Goal: Navigation & Orientation: Find specific page/section

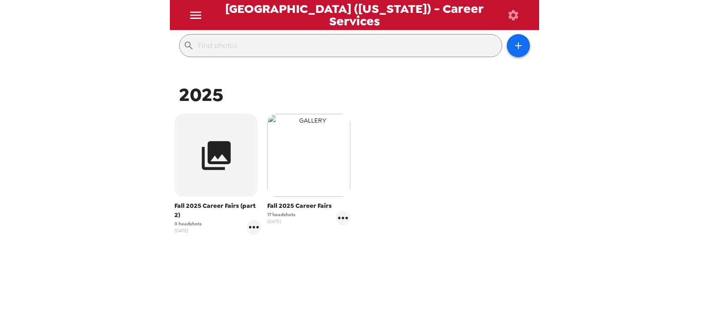
scroll to position [105, 0]
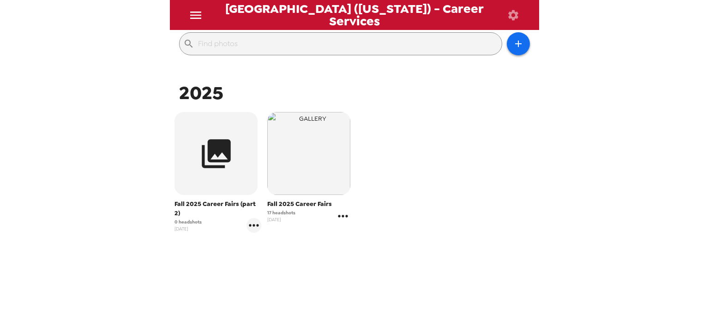
click at [339, 217] on icon "gallery menu" at bounding box center [343, 216] width 10 height 2
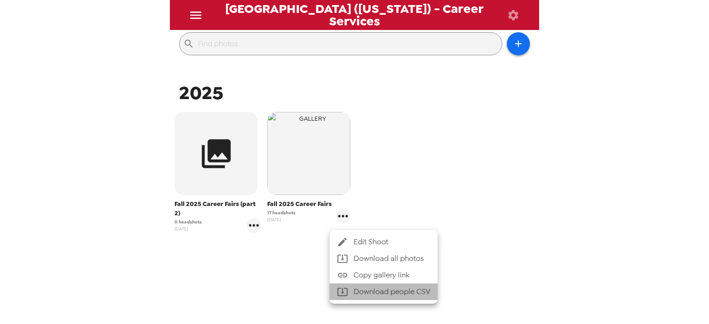
click at [395, 300] on li "Download people CSV" at bounding box center [384, 292] width 108 height 17
click at [434, 137] on div at bounding box center [354, 162] width 709 height 324
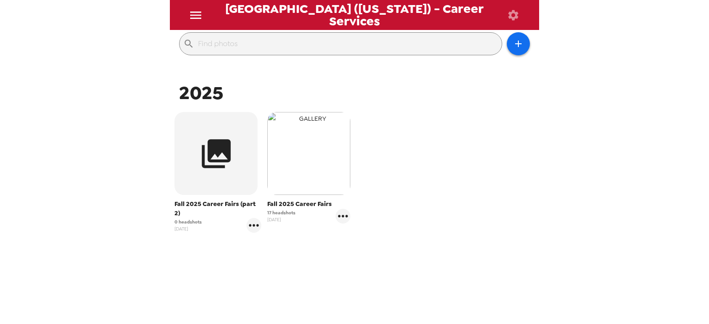
click at [291, 171] on img "button" at bounding box center [308, 153] width 83 height 83
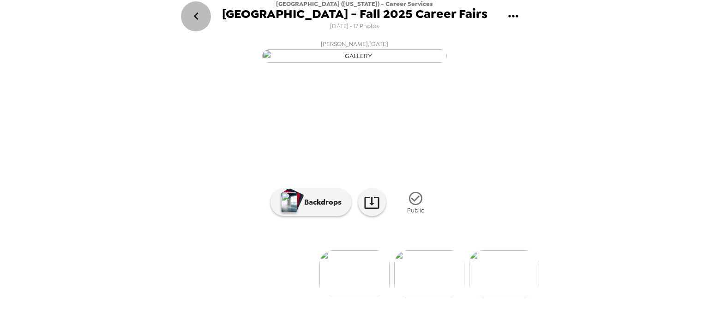
click at [199, 15] on icon "go back" at bounding box center [196, 16] width 15 height 15
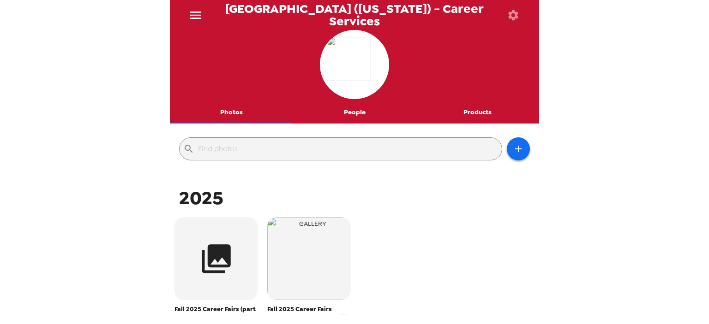
scroll to position [121, 0]
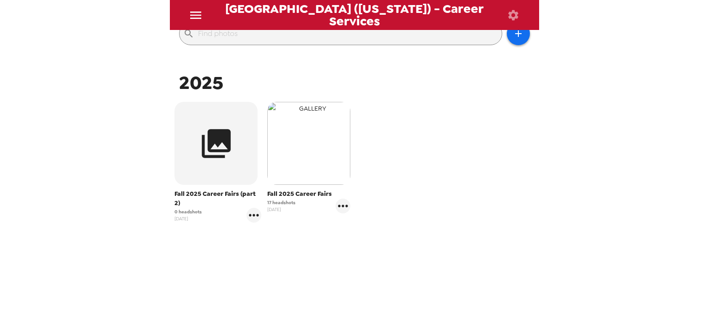
click at [313, 148] on img "button" at bounding box center [308, 143] width 83 height 83
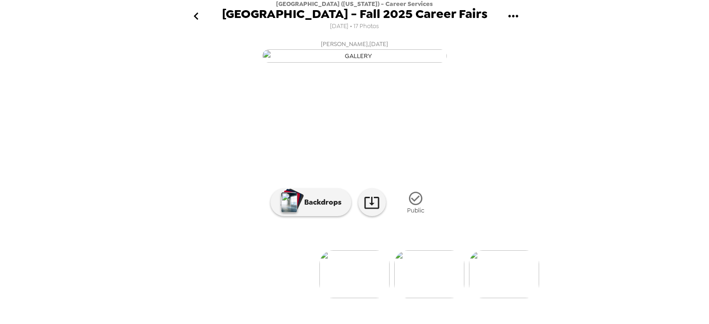
click at [197, 15] on icon "go back" at bounding box center [196, 16] width 15 height 15
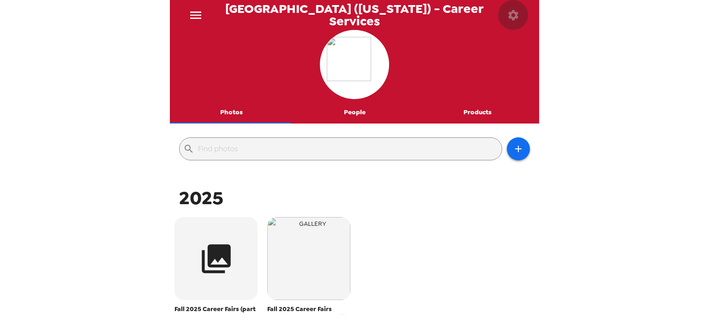
click at [515, 14] on icon "button" at bounding box center [513, 15] width 10 height 10
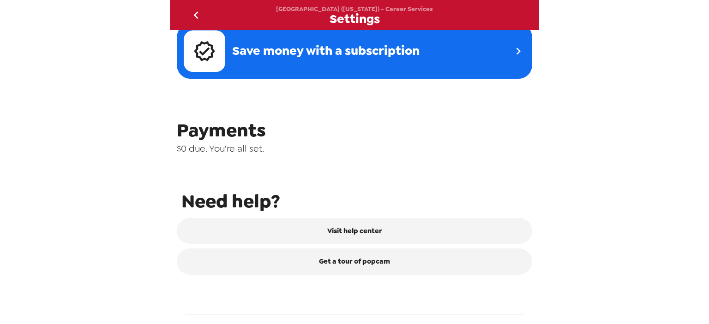
scroll to position [394, 0]
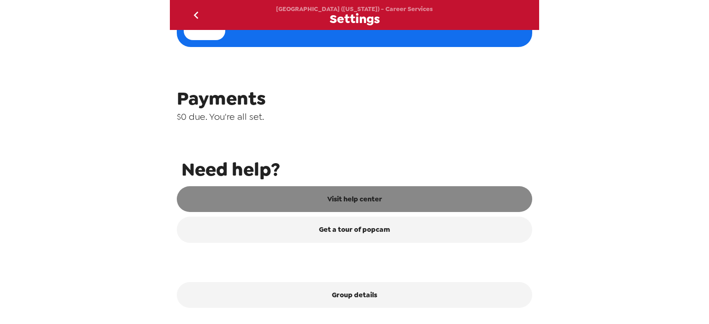
click at [340, 201] on link "Visit help center" at bounding box center [354, 199] width 355 height 26
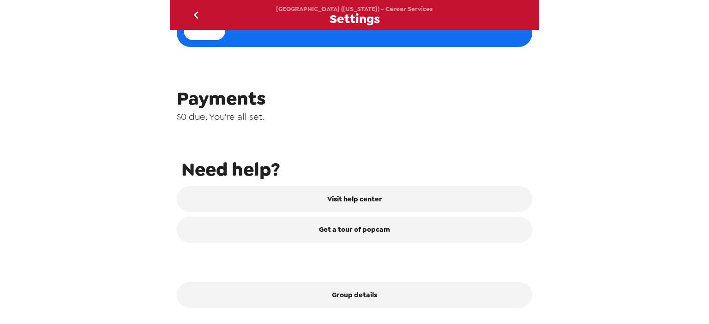
click at [199, 10] on icon "go back" at bounding box center [196, 15] width 15 height 15
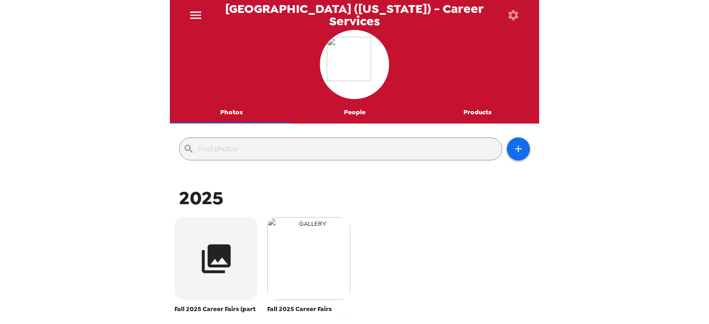
click at [310, 257] on img "button" at bounding box center [308, 258] width 83 height 83
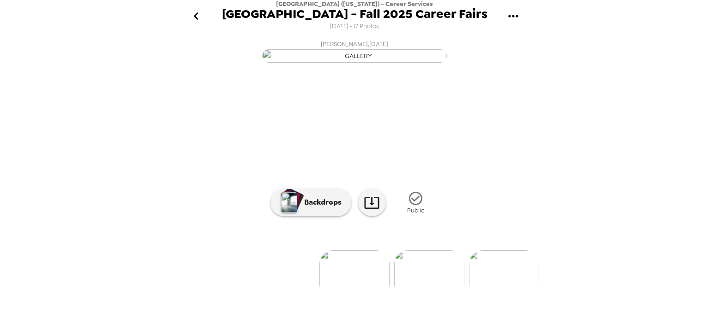
click at [198, 20] on icon "go back" at bounding box center [195, 15] width 5 height 7
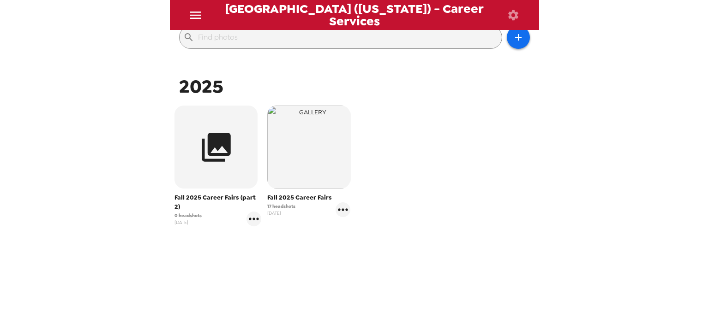
scroll to position [121, 0]
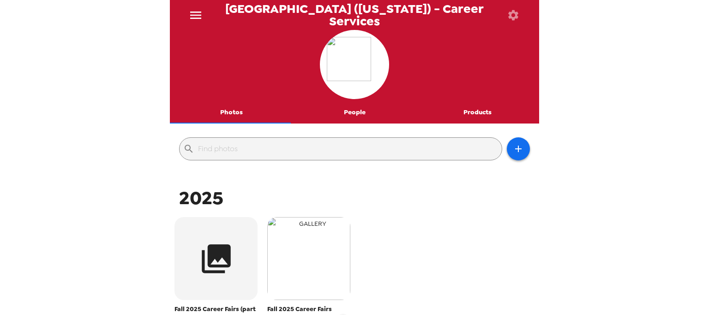
click at [303, 269] on img "button" at bounding box center [308, 258] width 83 height 83
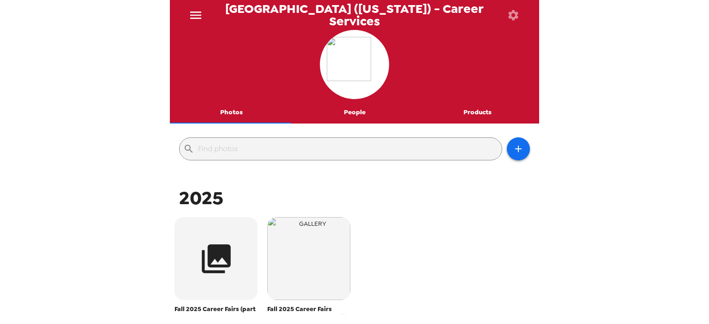
click at [69, 165] on div "[GEOGRAPHIC_DATA] ([US_STATE]) - Career Services Photos People Products ​ 2025 …" at bounding box center [354, 162] width 709 height 324
click at [229, 110] on button "Photos" at bounding box center [231, 113] width 123 height 22
click at [231, 116] on button "Photos" at bounding box center [231, 113] width 123 height 22
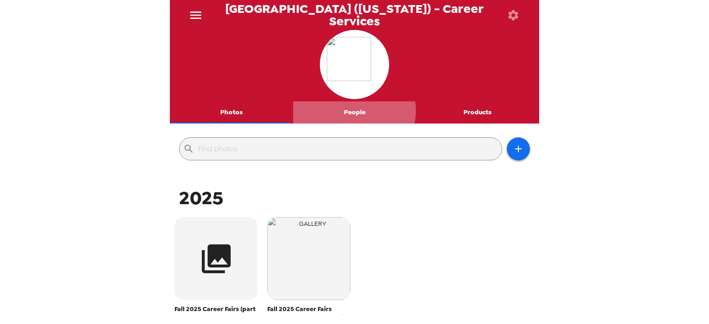
click at [350, 110] on button "People" at bounding box center [354, 113] width 123 height 22
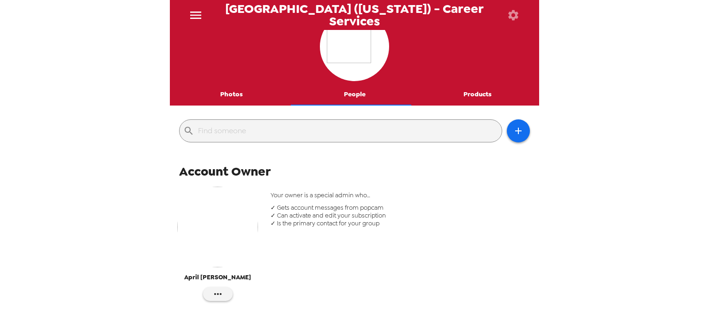
scroll to position [17, 0]
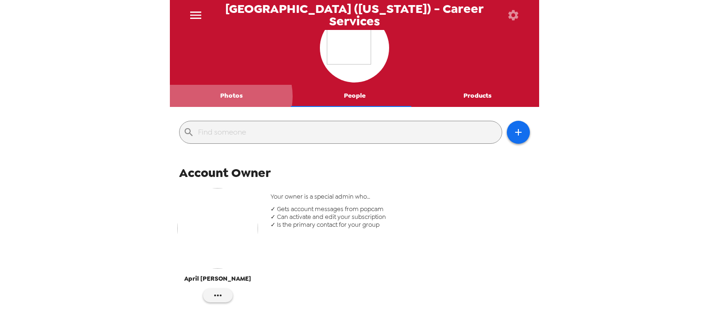
click at [230, 96] on button "Photos" at bounding box center [231, 96] width 123 height 22
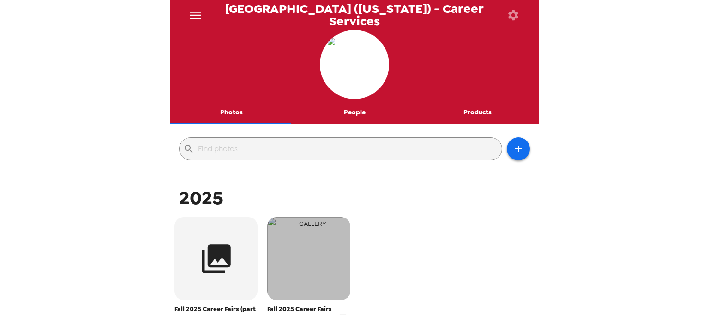
click at [299, 274] on img "button" at bounding box center [308, 258] width 83 height 83
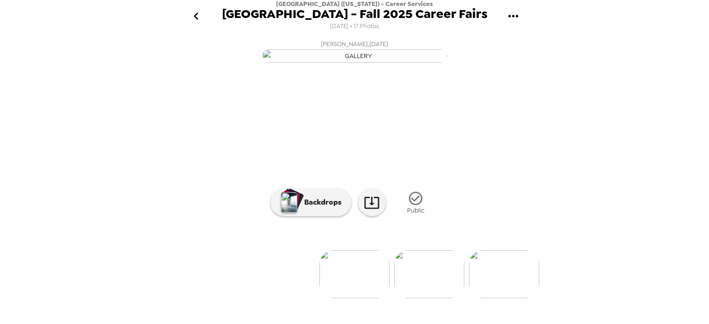
click at [198, 19] on icon "go back" at bounding box center [196, 16] width 15 height 15
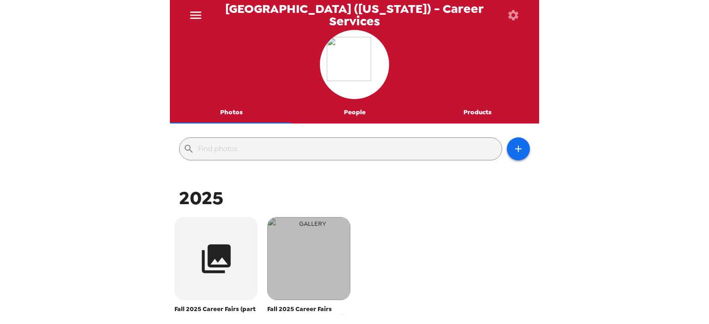
click at [313, 276] on img "button" at bounding box center [308, 258] width 83 height 83
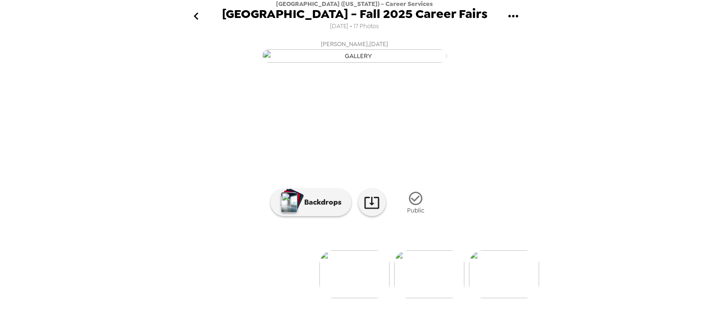
click at [570, 125] on div "Miami University (Ohio) - Career Services Miami University - Fall 2025 Career F…" at bounding box center [354, 162] width 709 height 324
click at [195, 15] on icon "go back" at bounding box center [195, 15] width 5 height 7
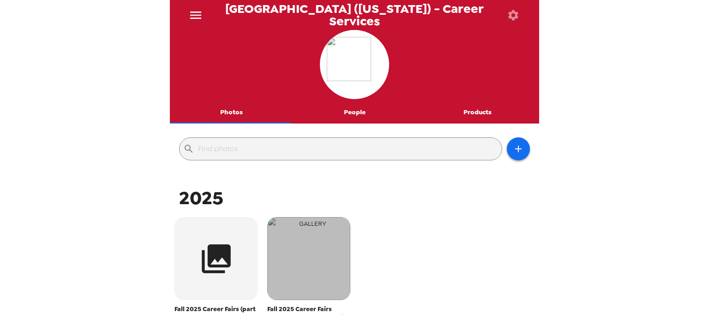
click at [314, 256] on img "button" at bounding box center [308, 258] width 83 height 83
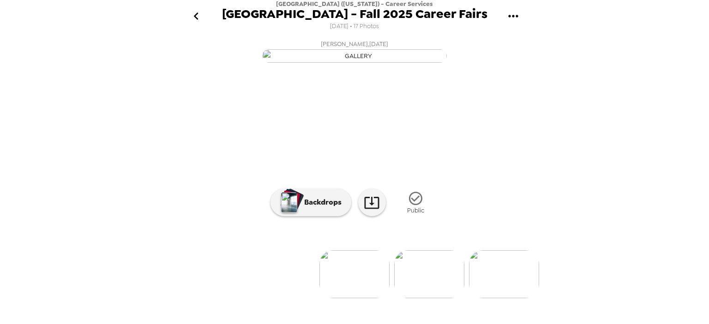
click at [195, 12] on icon "go back" at bounding box center [196, 16] width 15 height 15
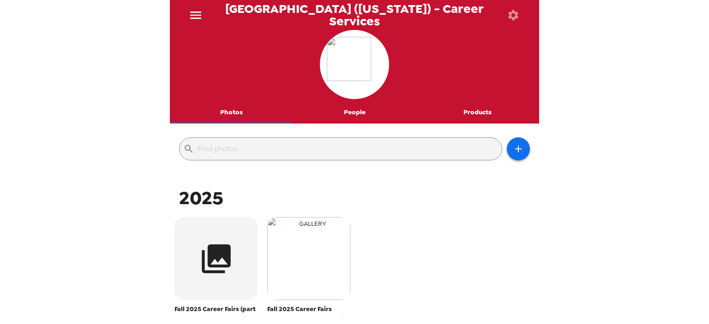
click at [309, 257] on img "button" at bounding box center [308, 258] width 83 height 83
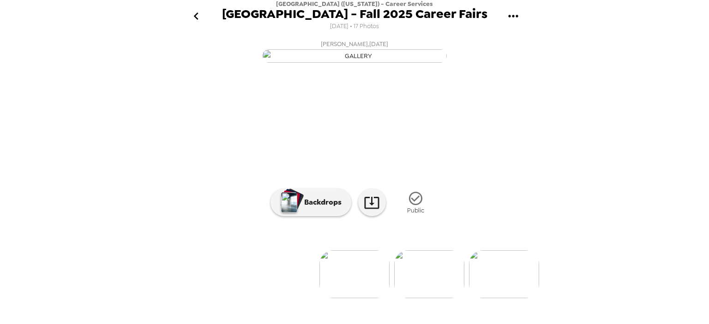
click at [198, 16] on icon "go back" at bounding box center [196, 16] width 15 height 15
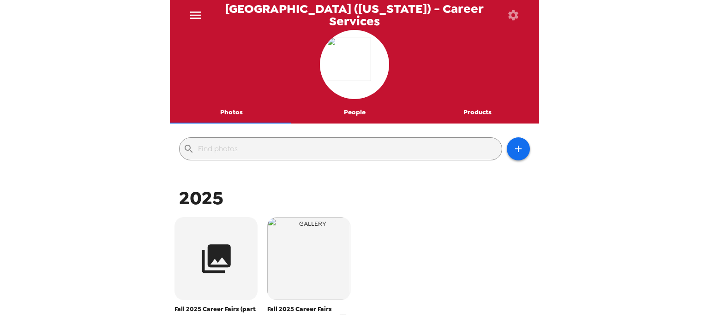
click at [127, 44] on div "Miami University (Ohio) - Career Services Photos People Products ​ 2025 Fall 20…" at bounding box center [354, 162] width 709 height 324
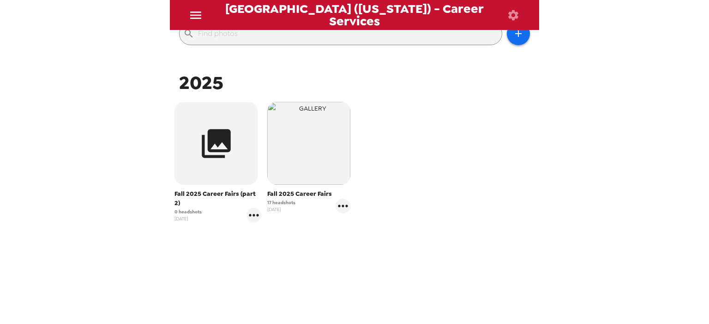
scroll to position [121, 0]
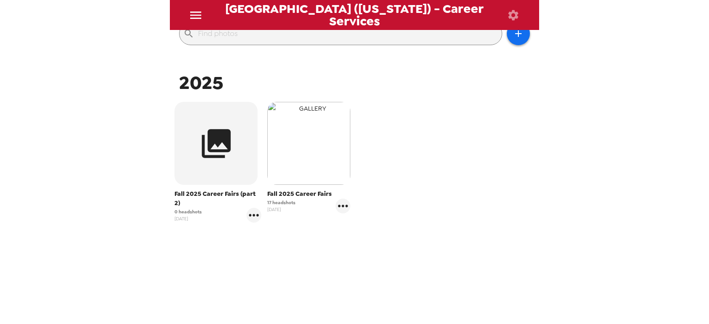
click at [324, 174] on img "button" at bounding box center [308, 143] width 83 height 83
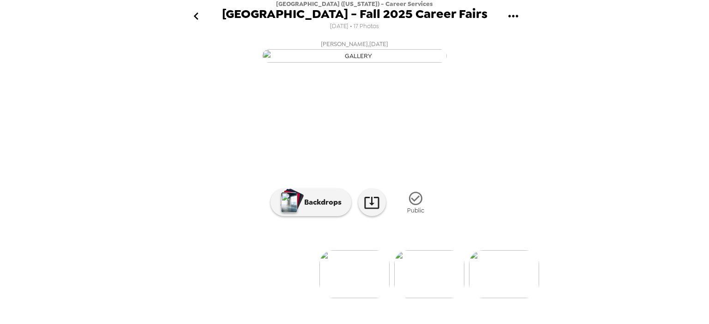
click at [193, 15] on icon "go back" at bounding box center [196, 16] width 15 height 15
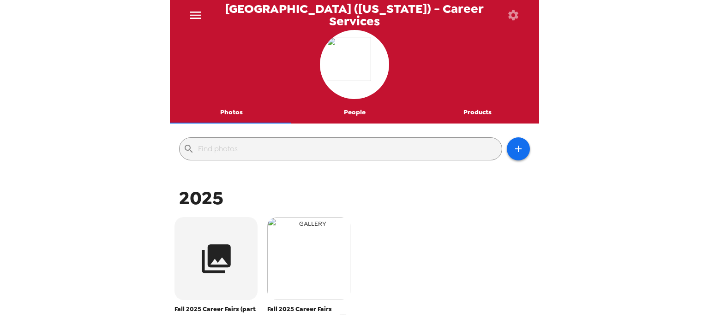
click at [315, 276] on img "button" at bounding box center [308, 258] width 83 height 83
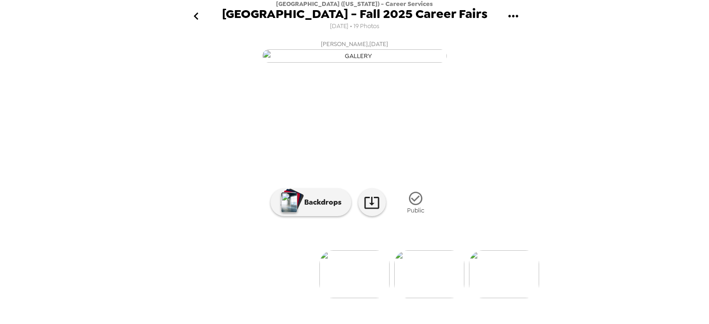
scroll to position [83, 0]
click at [350, 293] on img at bounding box center [354, 275] width 70 height 48
click at [424, 281] on img at bounding box center [429, 275] width 70 height 48
click at [280, 288] on img at bounding box center [280, 275] width 70 height 48
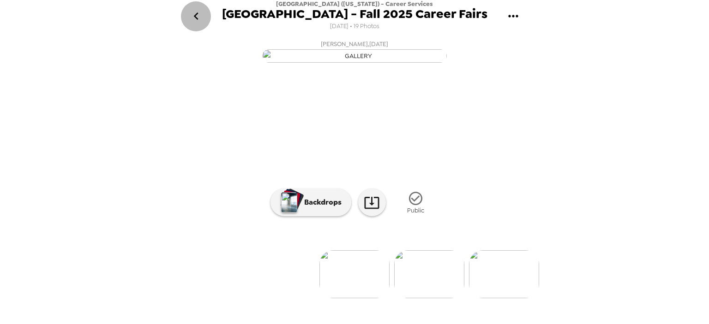
click at [201, 14] on icon "go back" at bounding box center [196, 16] width 15 height 15
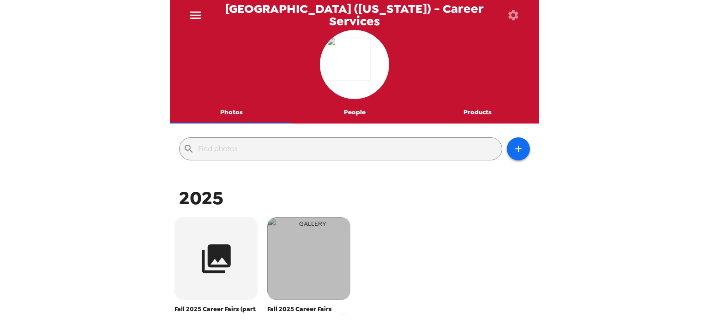
click at [282, 262] on img "button" at bounding box center [308, 258] width 83 height 83
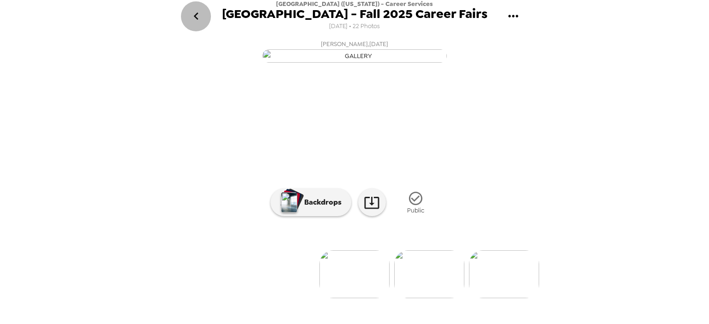
click at [196, 14] on icon "go back" at bounding box center [195, 15] width 5 height 7
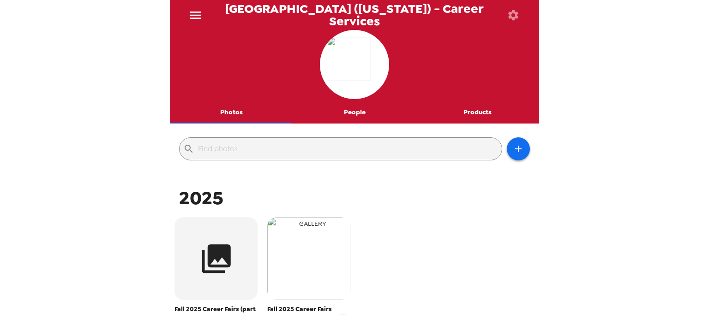
click at [309, 264] on img "button" at bounding box center [308, 258] width 83 height 83
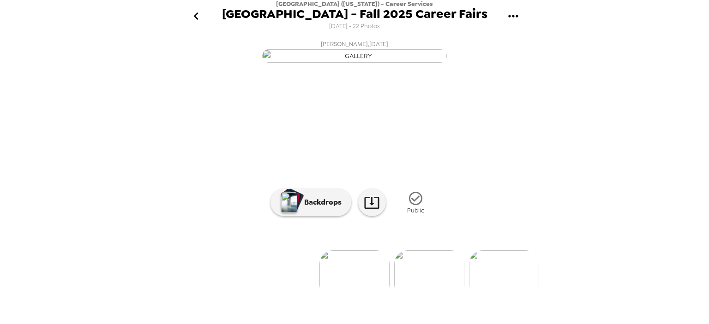
click at [198, 16] on icon "go back" at bounding box center [196, 16] width 15 height 15
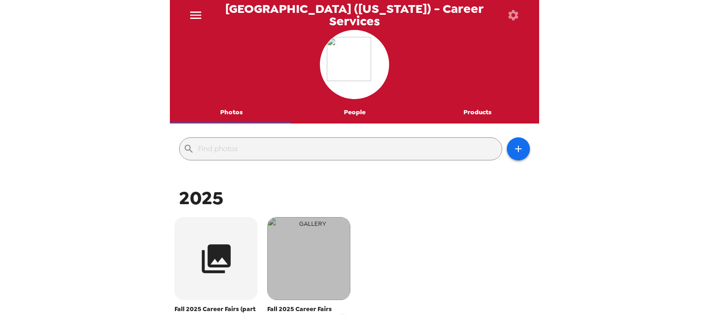
click at [300, 253] on img "button" at bounding box center [308, 258] width 83 height 83
